Goal: Check status: Check status

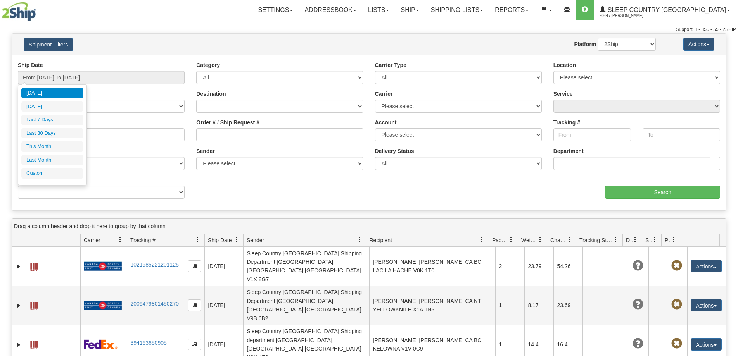
click at [59, 132] on li "Last 30 Days" at bounding box center [52, 133] width 62 height 10
type input "From [DATE] To [DATE]"
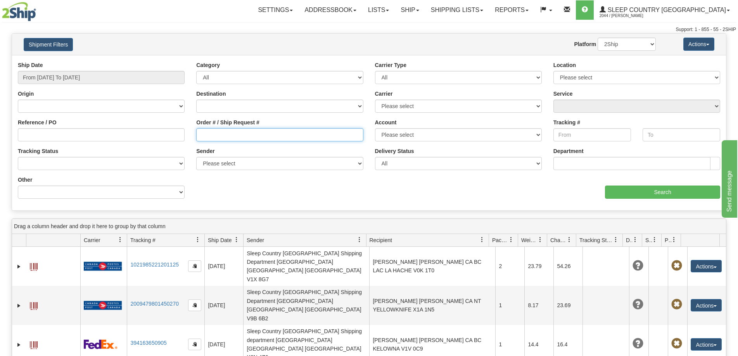
click at [217, 131] on input "Order # / Ship Request #" at bounding box center [279, 134] width 167 height 13
paste input "1060380"
type input "1060380"
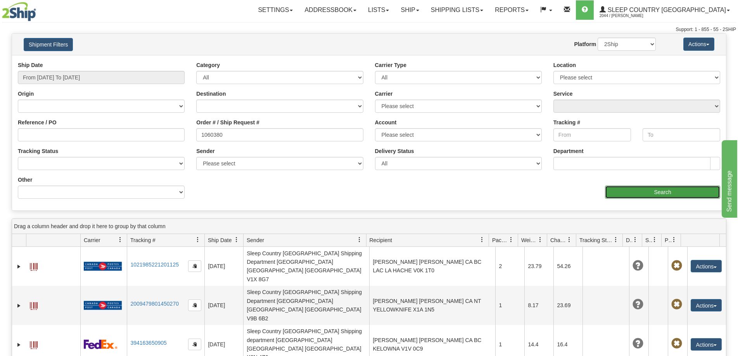
click at [625, 191] on input "Search" at bounding box center [662, 192] width 115 height 13
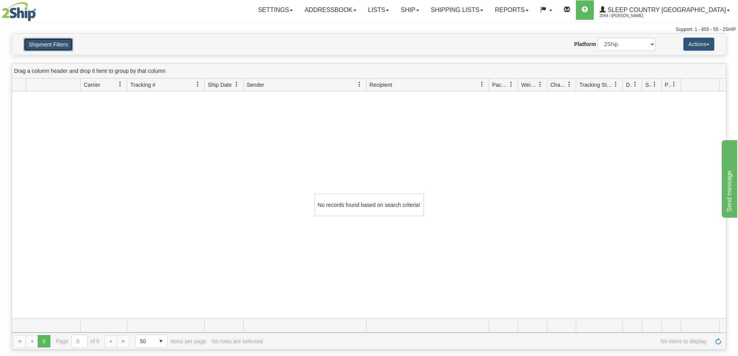
click at [64, 45] on button "Shipment Filters" at bounding box center [48, 44] width 49 height 13
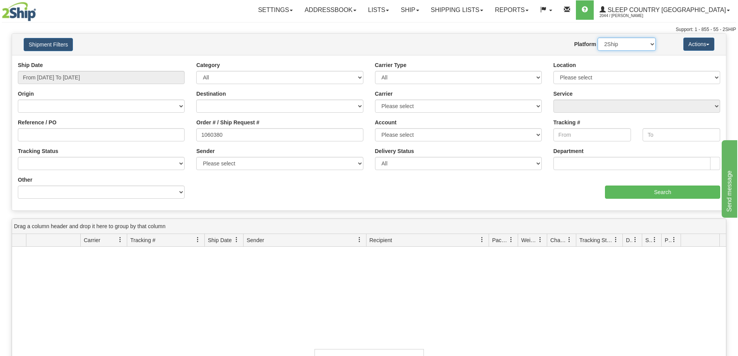
drag, startPoint x: 614, startPoint y: 42, endPoint x: 619, endPoint y: 50, distance: 8.7
click at [615, 42] on select "2Ship Imported" at bounding box center [626, 44] width 58 height 13
select select "1"
click at [597, 38] on select "2Ship Imported" at bounding box center [626, 44] width 58 height 13
